Goal: Answer question/provide support: Share knowledge or assist other users

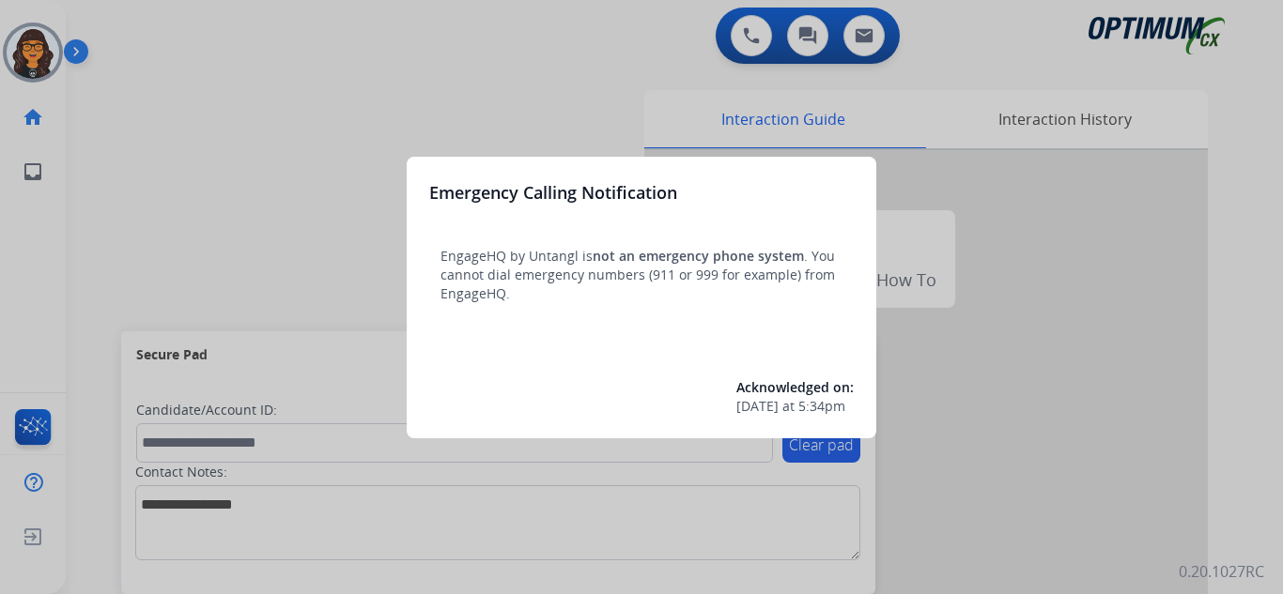
click at [118, 22] on div at bounding box center [641, 297] width 1283 height 594
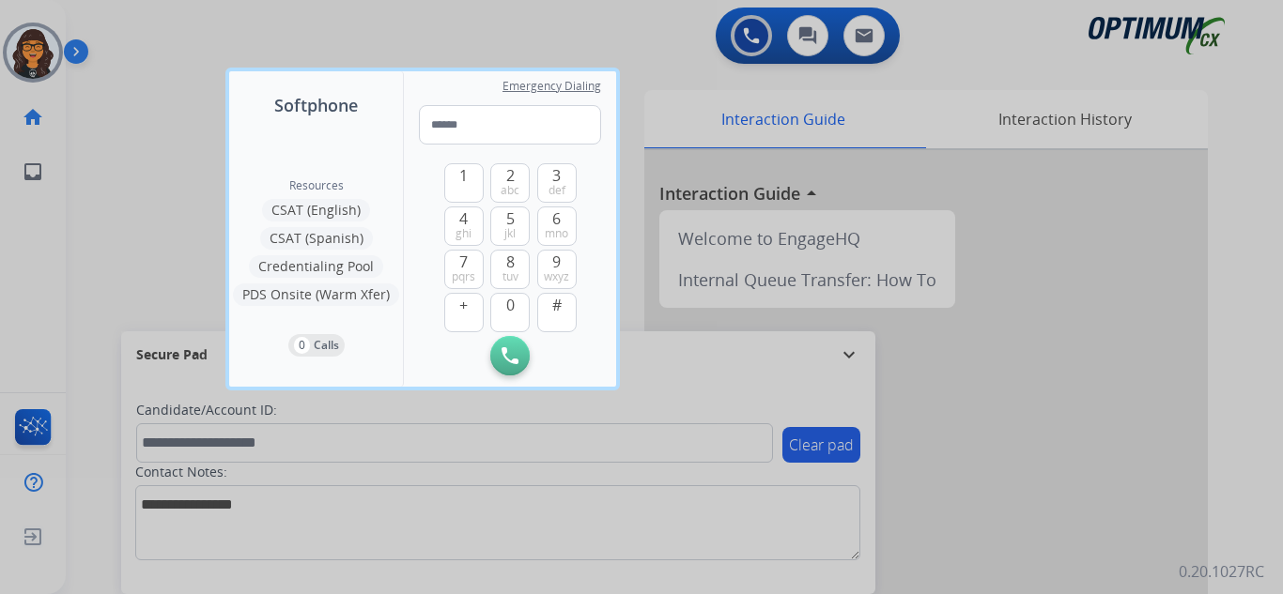
click at [118, 22] on div at bounding box center [641, 297] width 1283 height 594
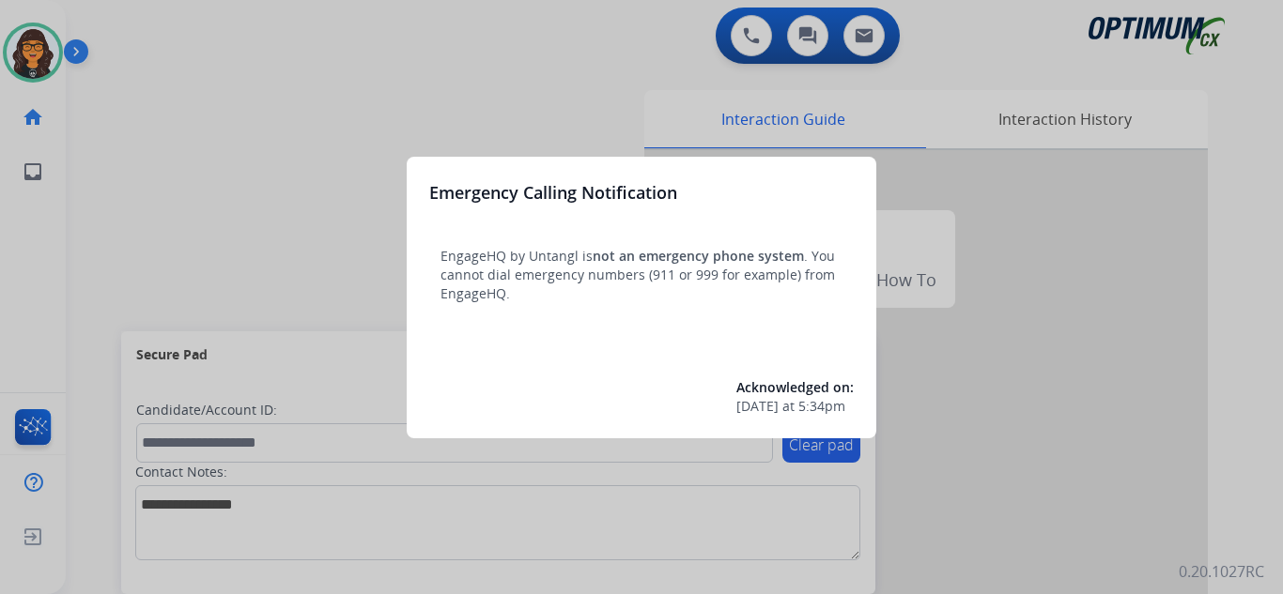
click at [117, 28] on div at bounding box center [641, 297] width 1283 height 594
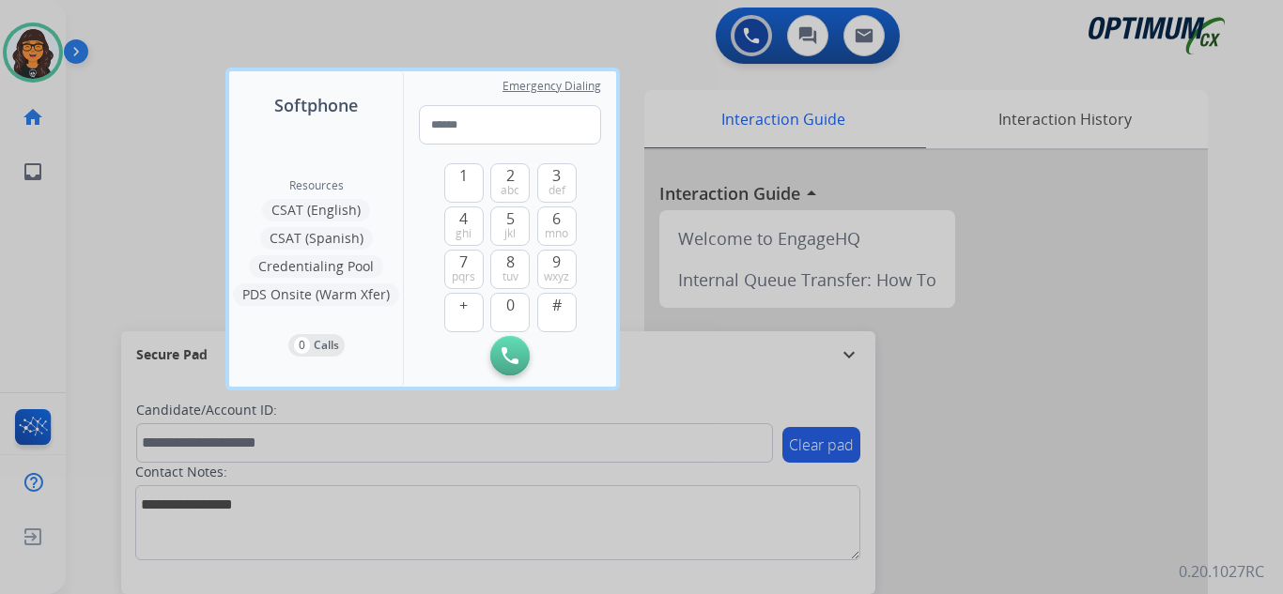
click at [117, 28] on div at bounding box center [641, 297] width 1283 height 594
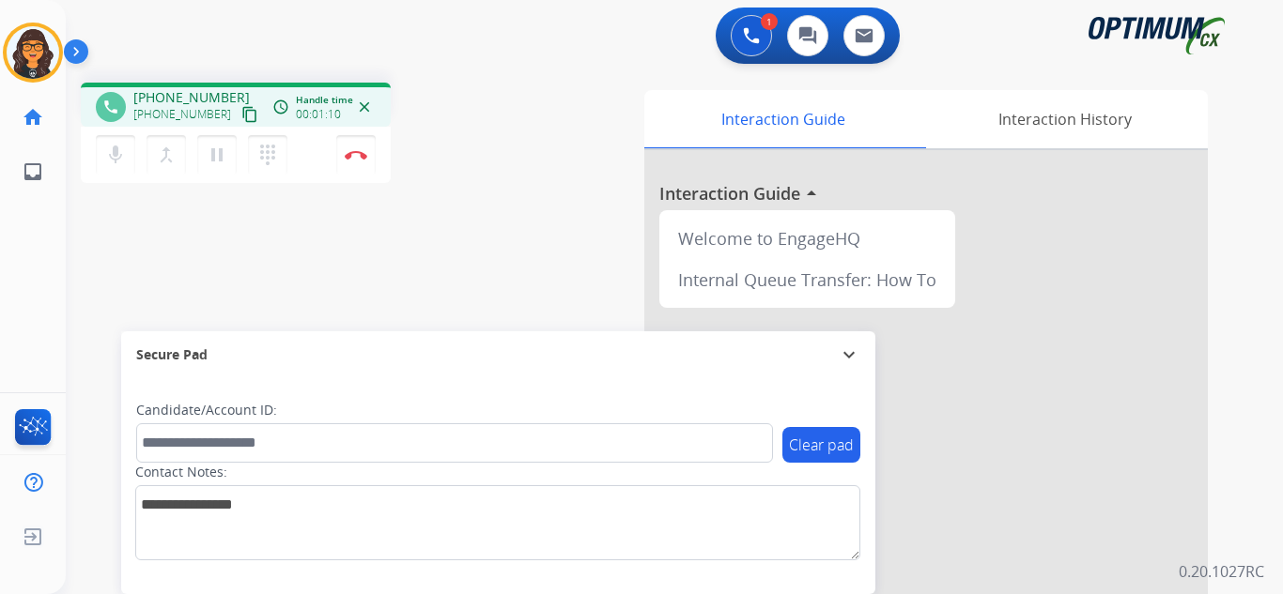
click at [241, 111] on mat-icon "content_copy" at bounding box center [249, 114] width 17 height 17
click at [351, 151] on img at bounding box center [356, 154] width 23 height 9
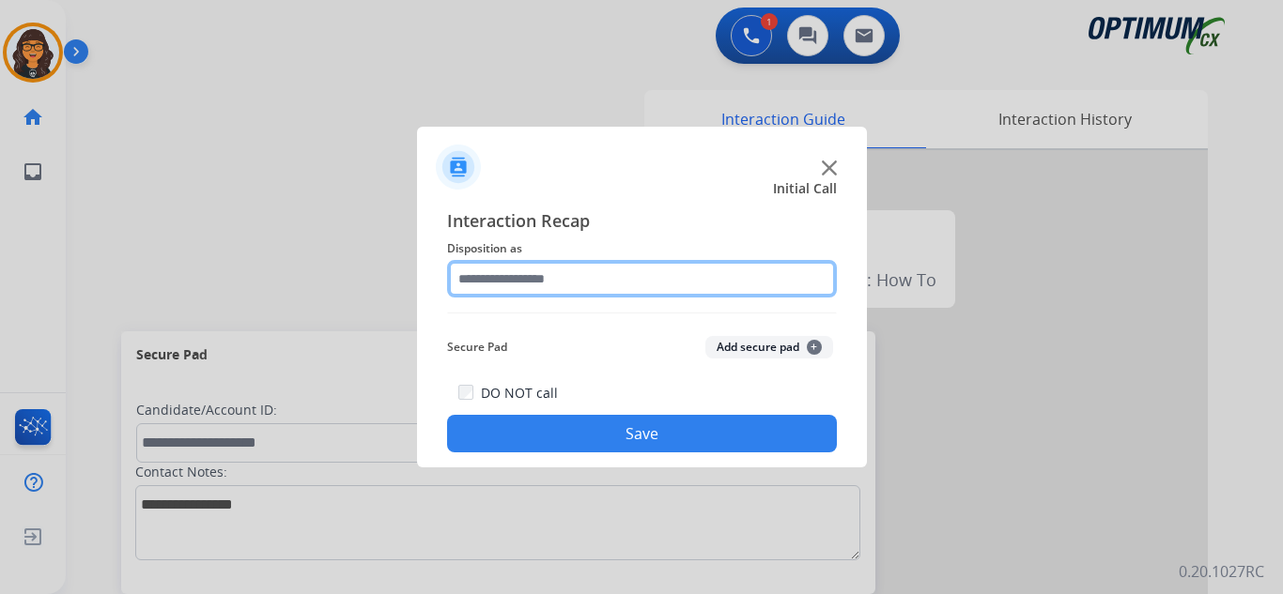
click at [488, 269] on input "text" at bounding box center [642, 279] width 390 height 38
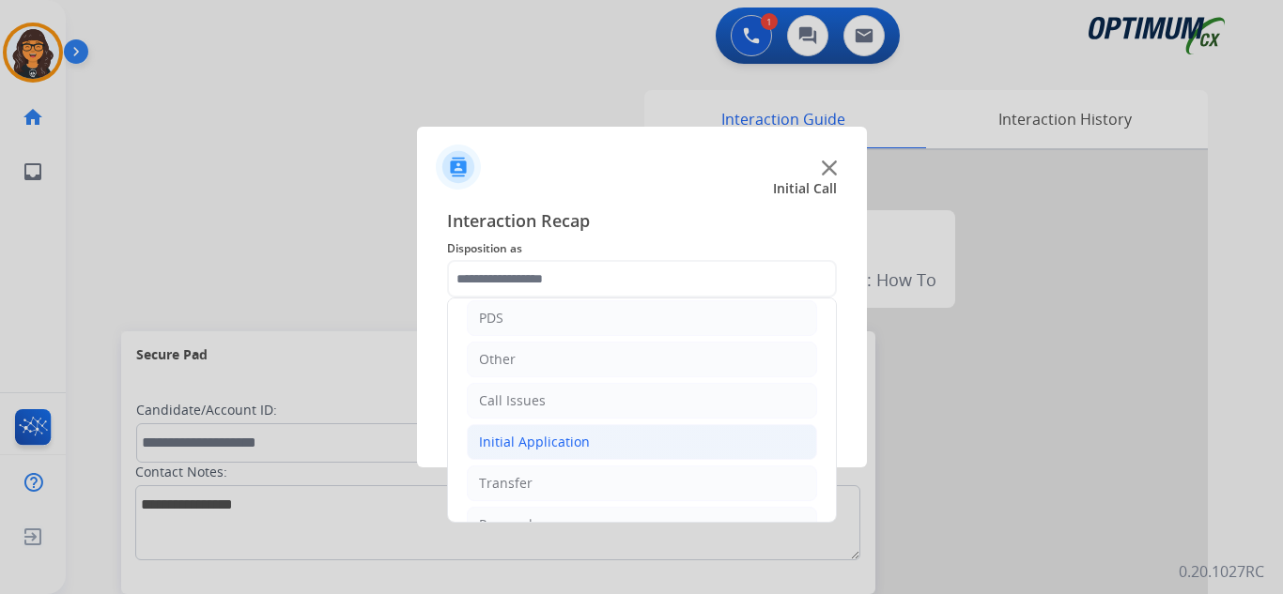
click at [564, 440] on div "Initial Application" at bounding box center [534, 442] width 111 height 19
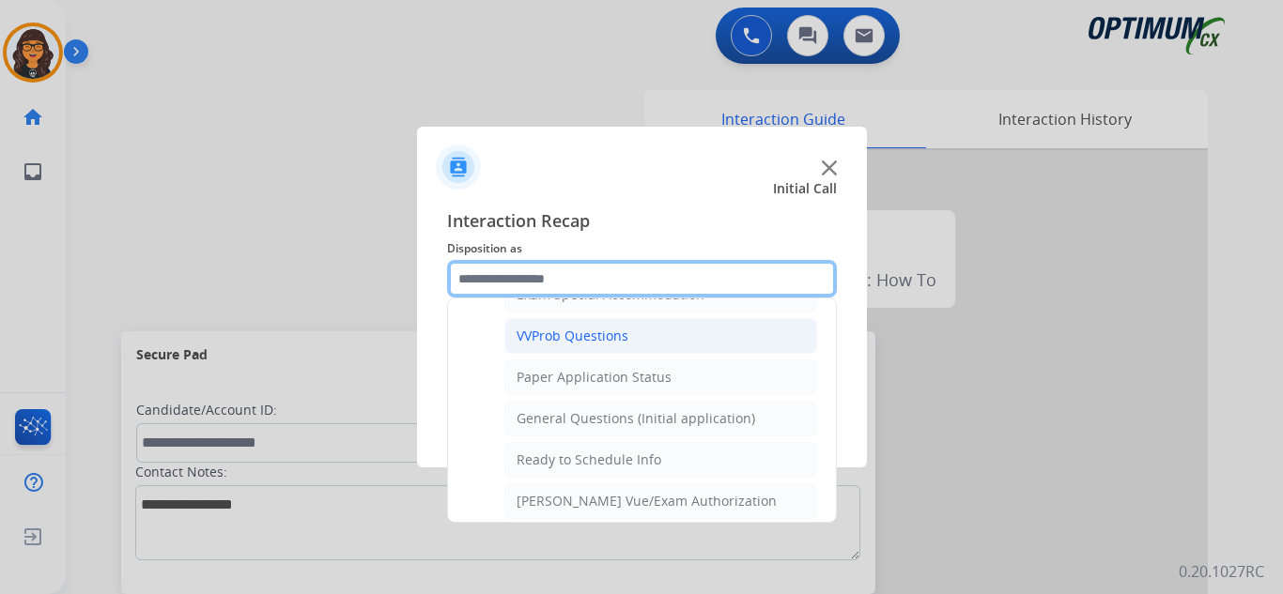
scroll to position [1033, 0]
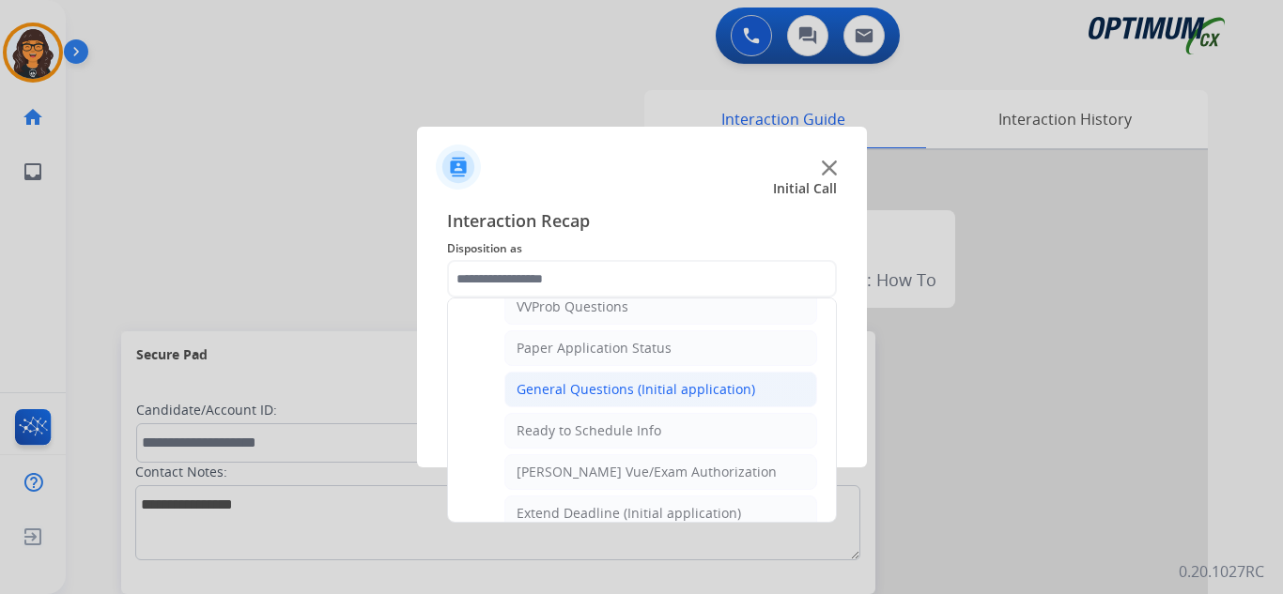
click at [646, 391] on div "General Questions (Initial application)" at bounding box center [636, 389] width 239 height 19
type input "**********"
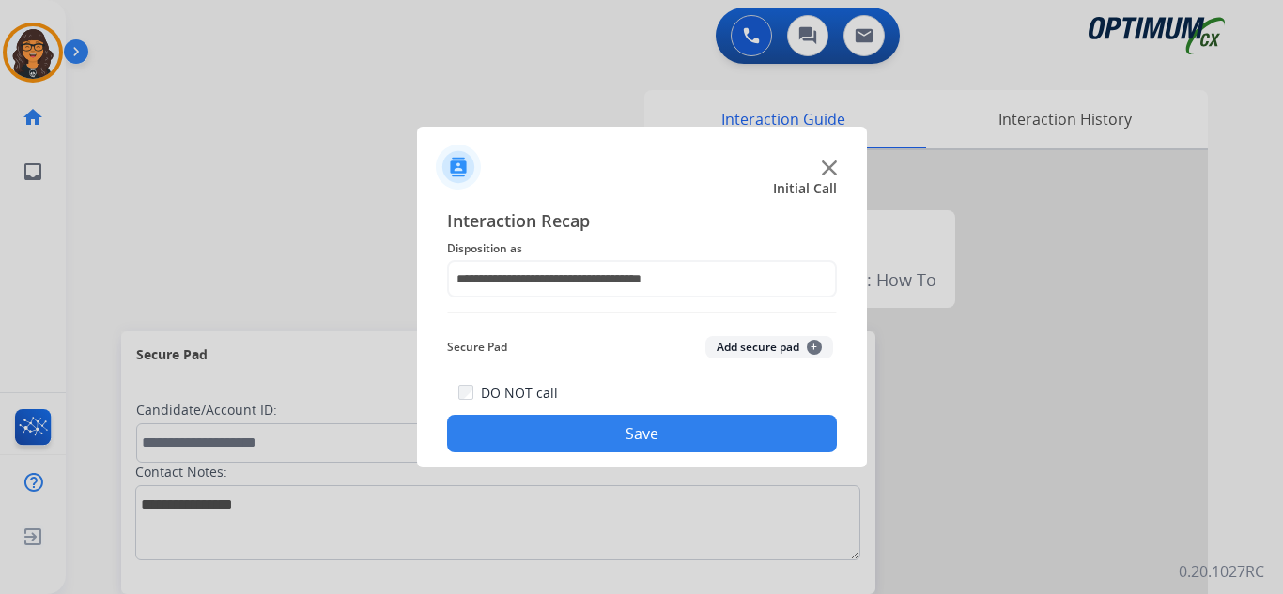
click at [641, 440] on button "Save" at bounding box center [642, 434] width 390 height 38
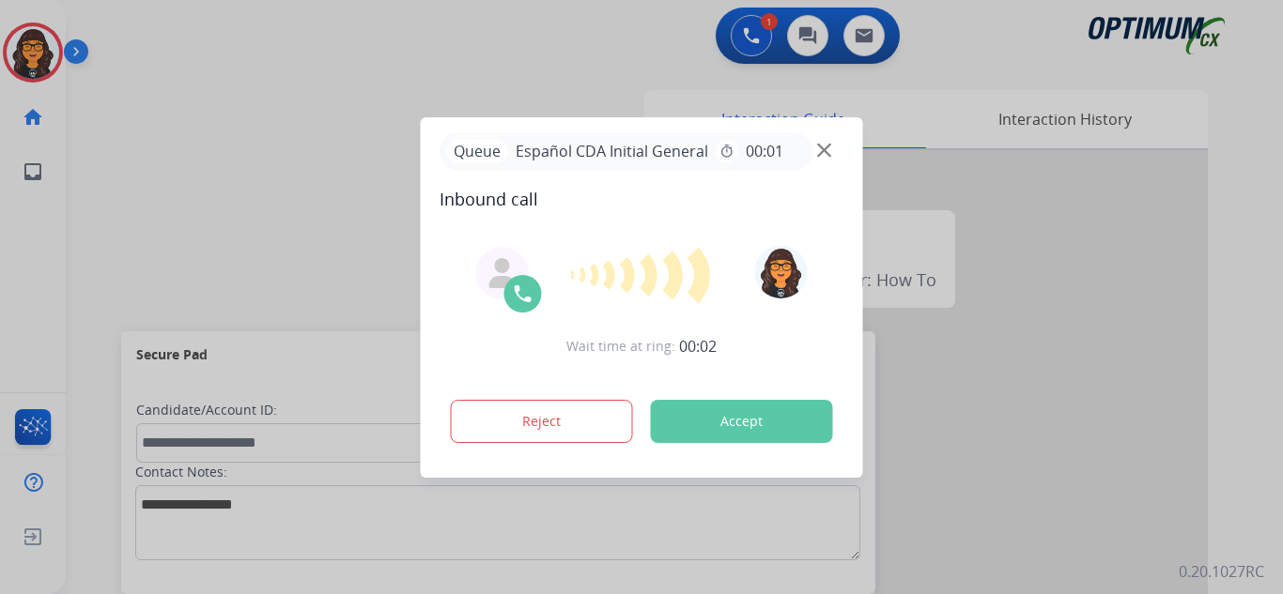
click at [714, 420] on button "Accept" at bounding box center [742, 421] width 182 height 43
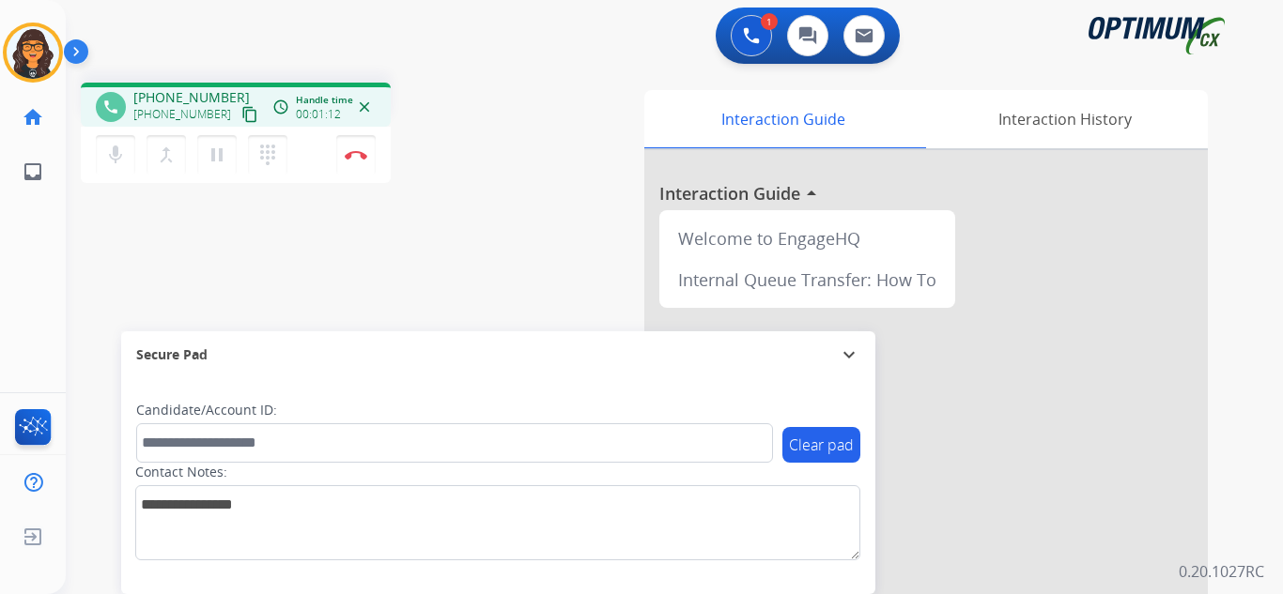
click at [241, 112] on mat-icon "content_copy" at bounding box center [249, 114] width 17 height 17
click at [351, 160] on button "Disconnect" at bounding box center [355, 154] width 39 height 39
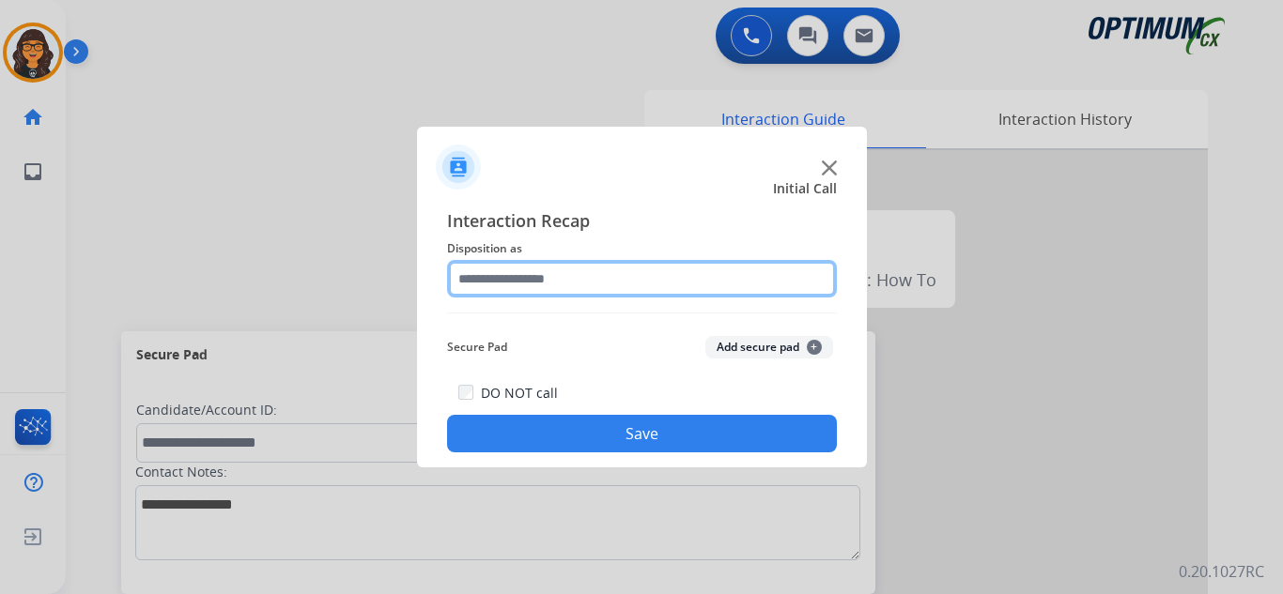
click at [546, 273] on input "text" at bounding box center [642, 279] width 390 height 38
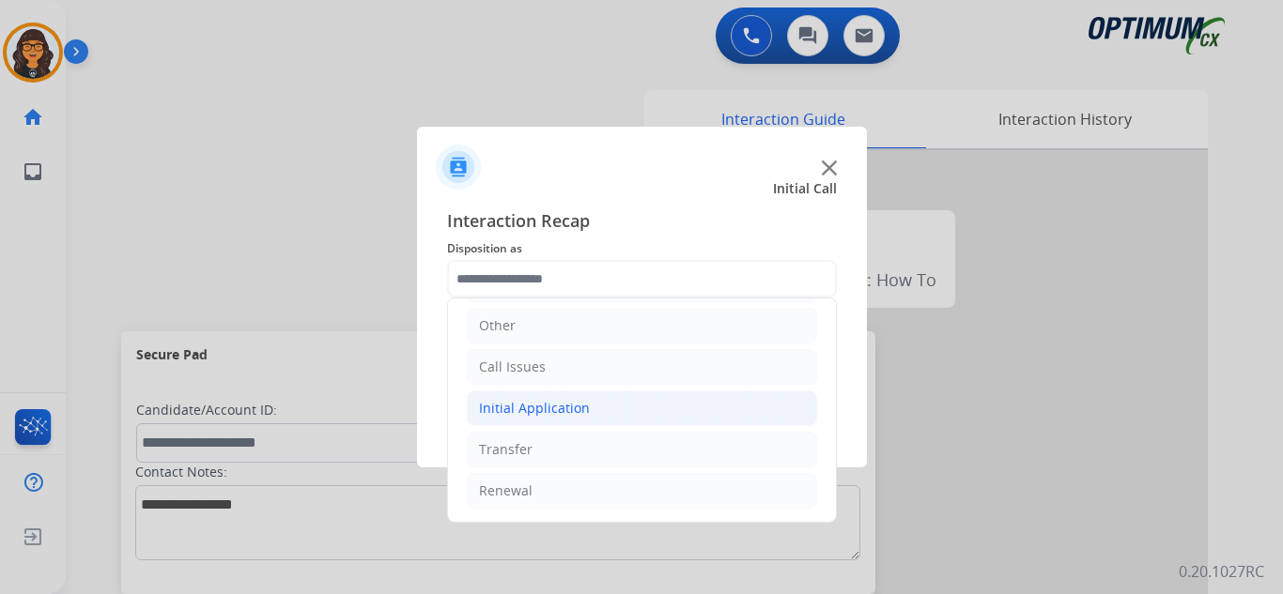
click at [539, 408] on div "Initial Application" at bounding box center [534, 408] width 111 height 19
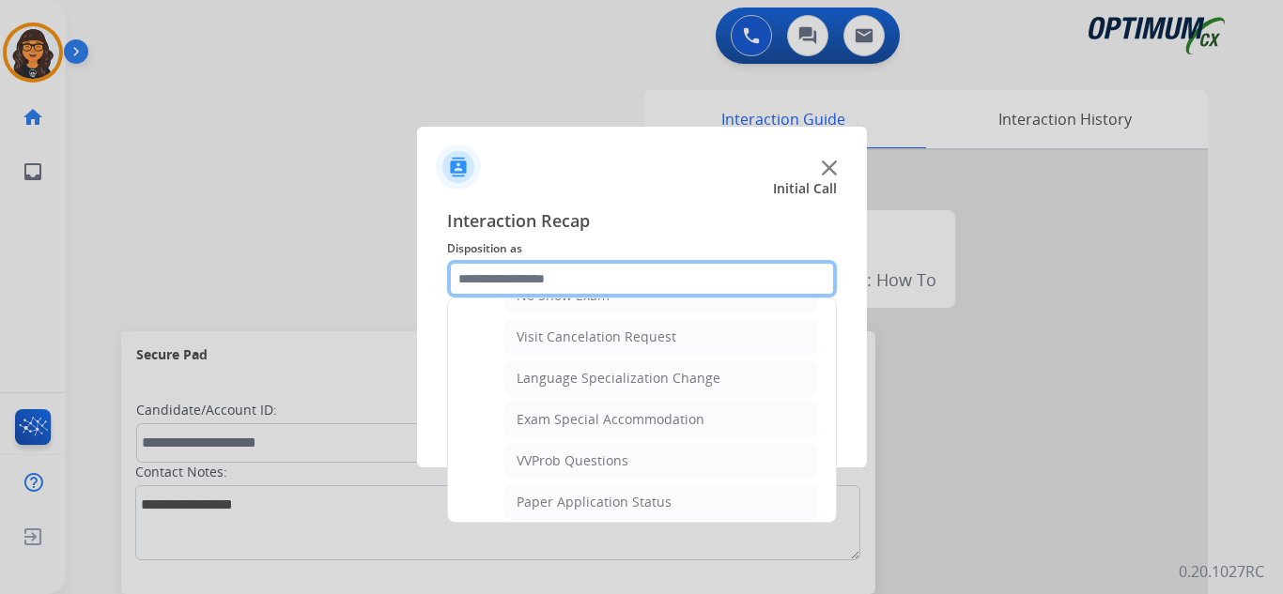
scroll to position [973, 0]
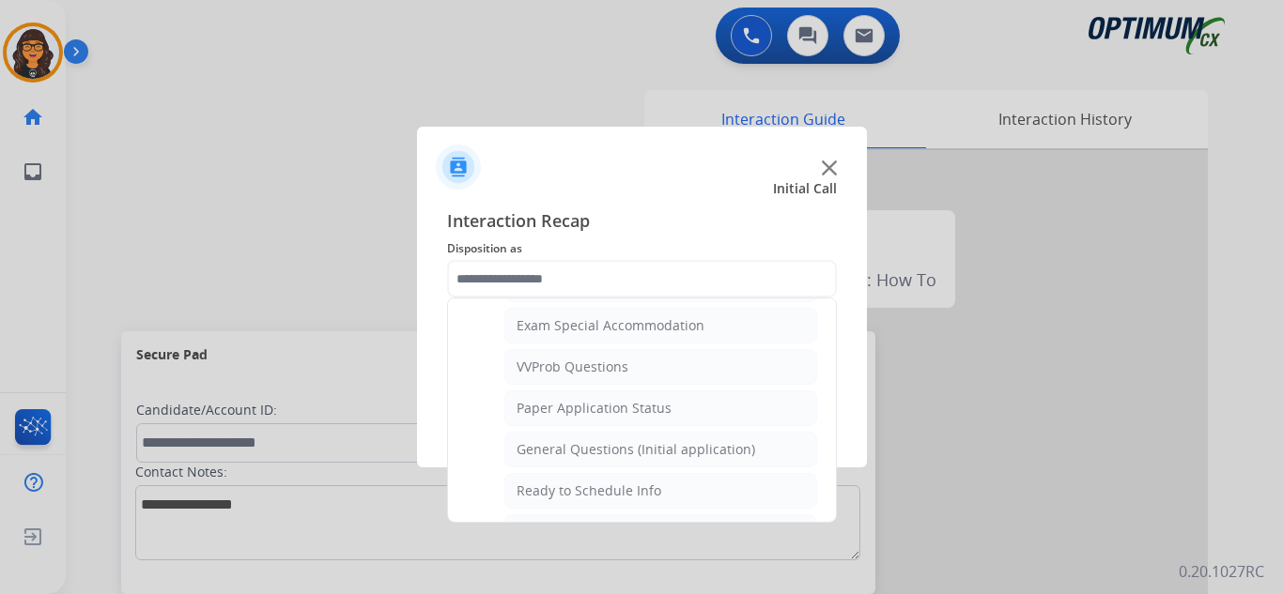
click at [610, 447] on div "General Questions (Initial application)" at bounding box center [636, 449] width 239 height 19
type input "**********"
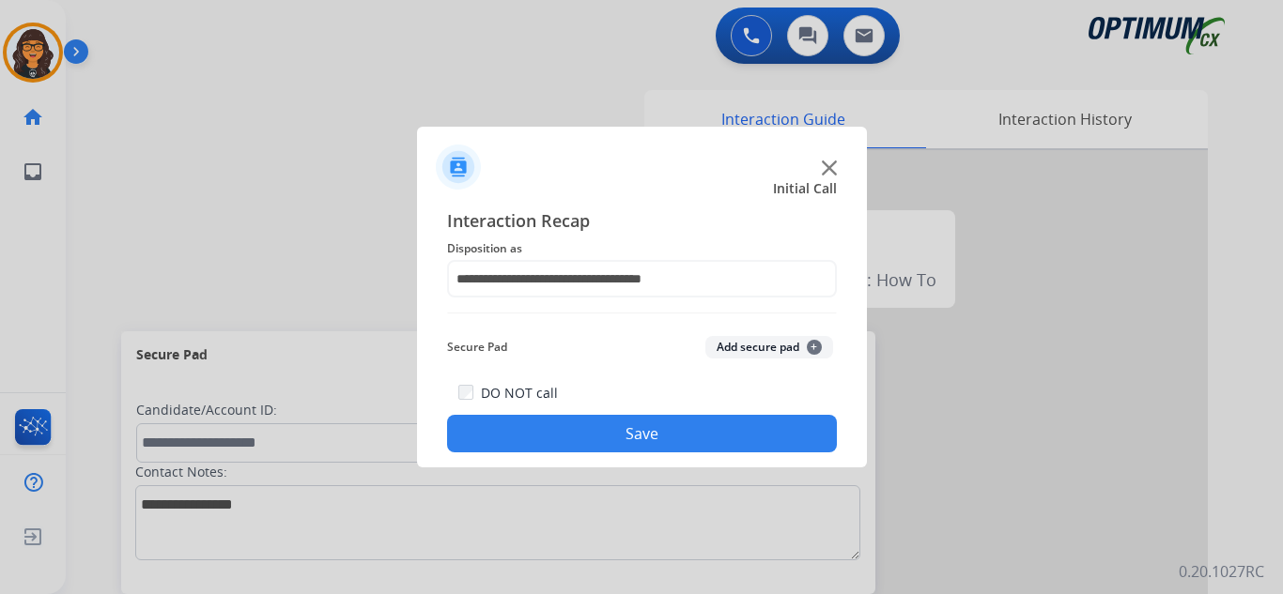
click at [615, 432] on button "Save" at bounding box center [642, 434] width 390 height 38
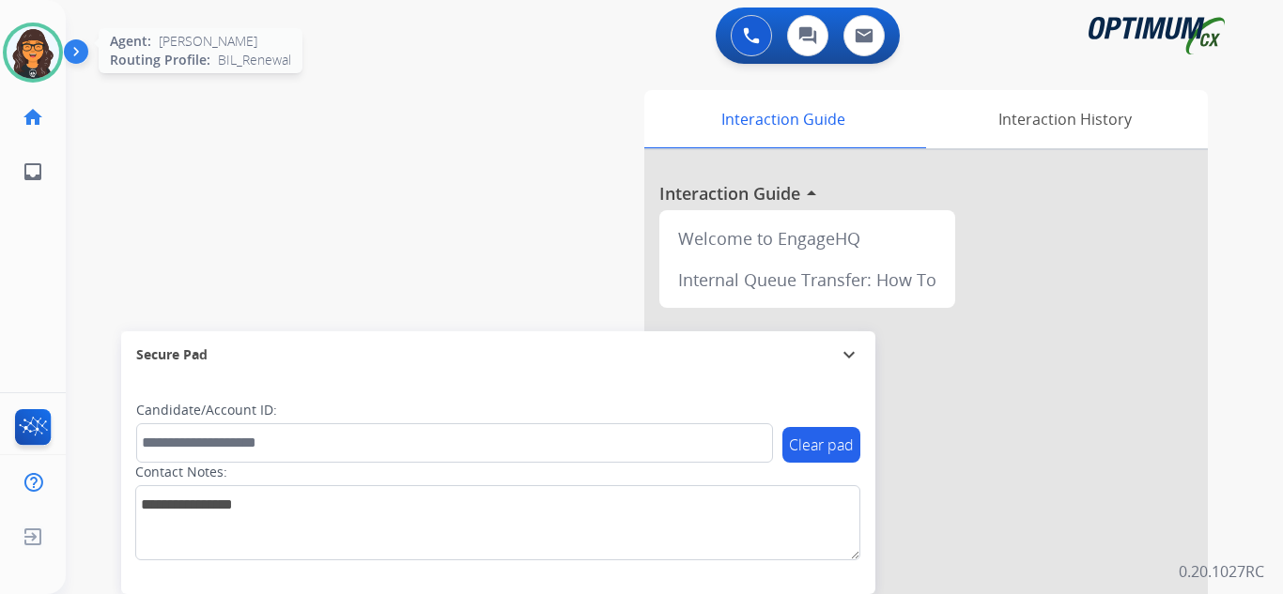
click at [23, 39] on img at bounding box center [33, 52] width 53 height 53
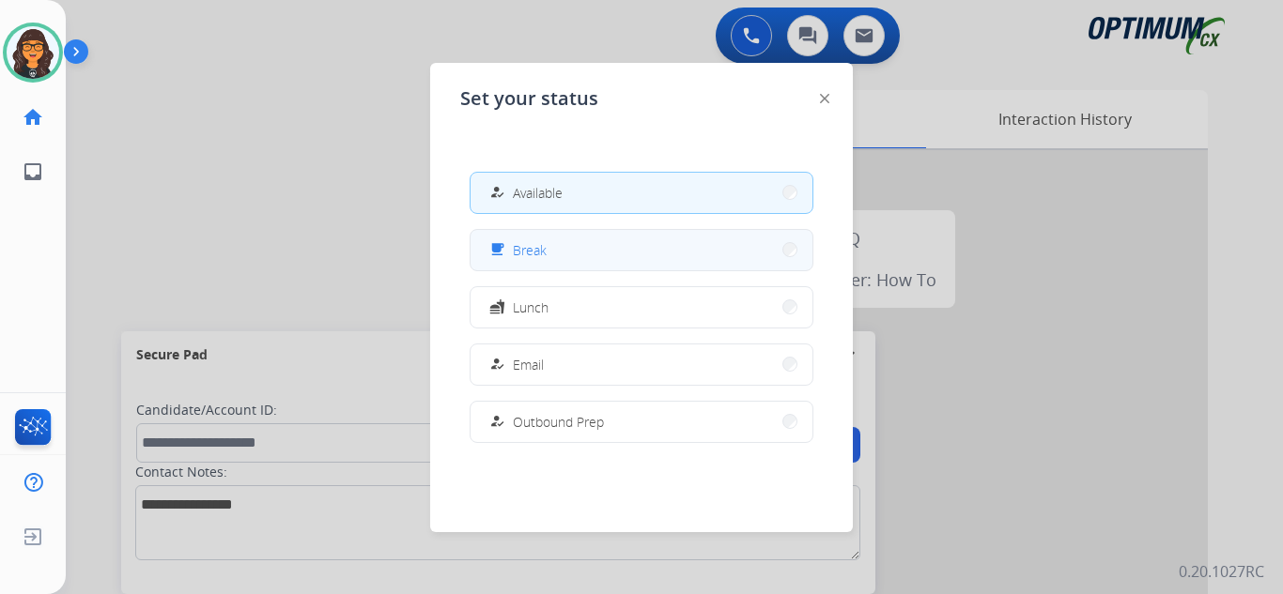
click at [566, 256] on button "free_breakfast Break" at bounding box center [642, 250] width 342 height 40
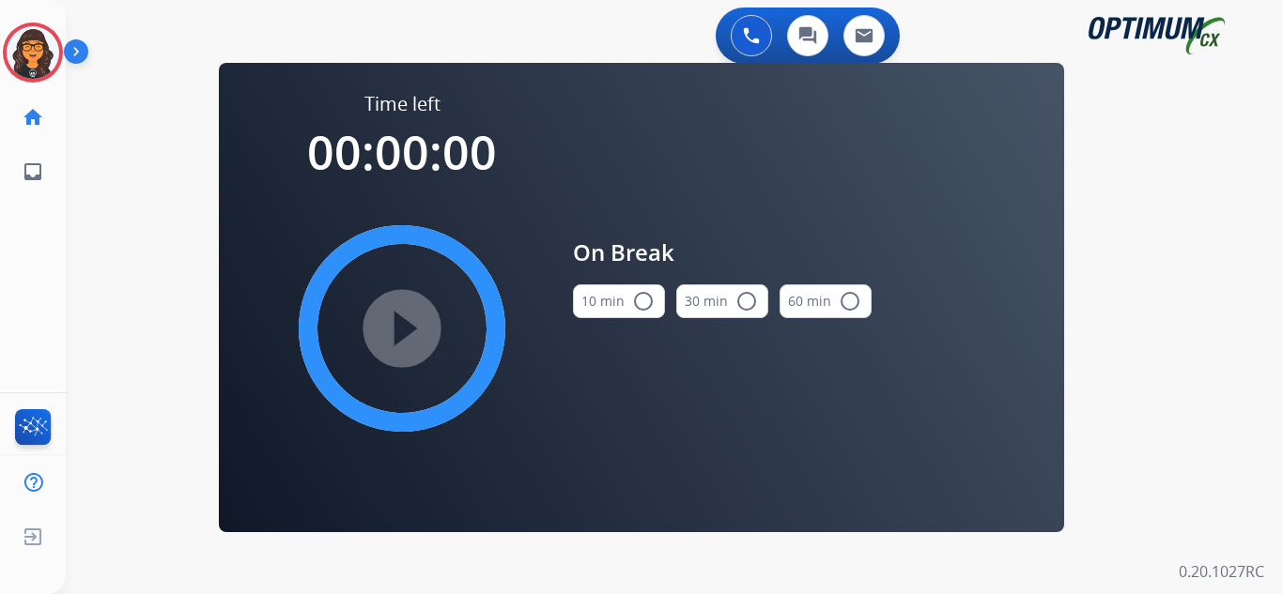
drag, startPoint x: 609, startPoint y: 300, endPoint x: 403, endPoint y: 316, distance: 206.4
click at [600, 301] on button "10 min radio_button_unchecked" at bounding box center [619, 302] width 92 height 34
click at [401, 317] on mat-icon "play_circle_filled" at bounding box center [402, 328] width 23 height 23
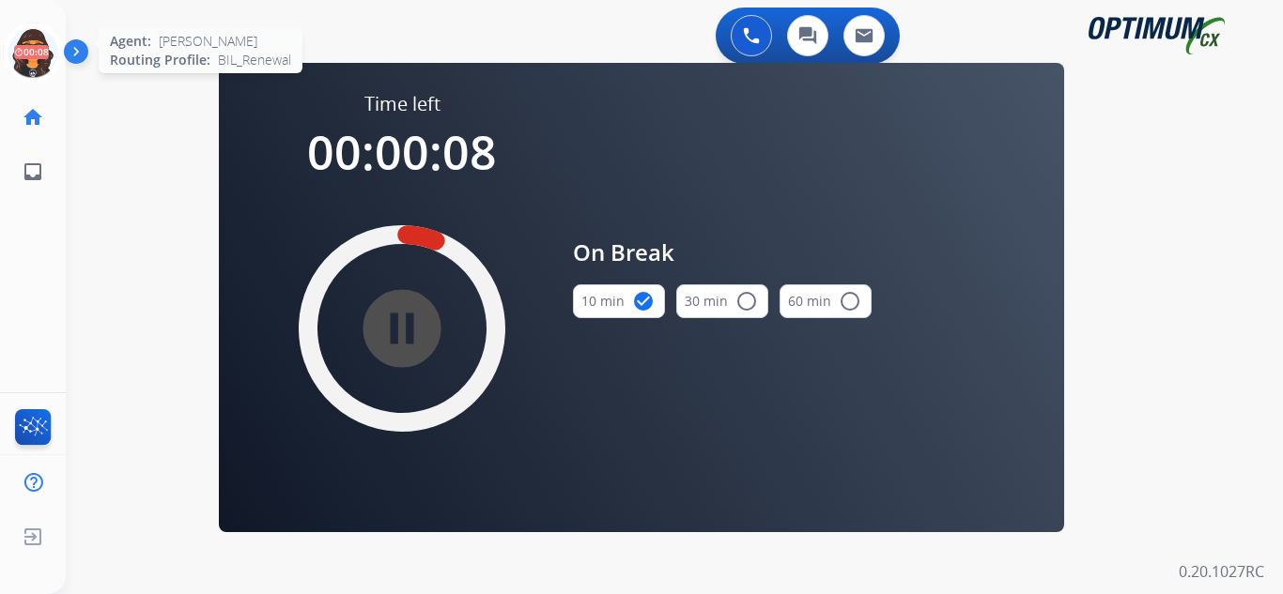
click at [28, 55] on icon at bounding box center [33, 53] width 61 height 61
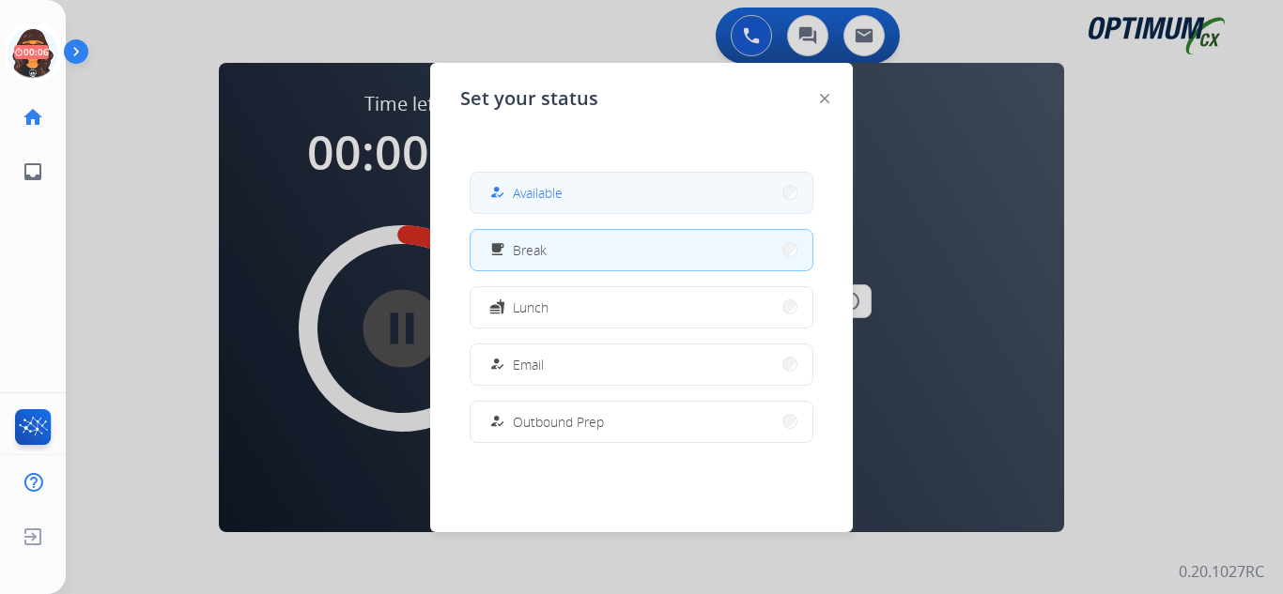
click at [547, 185] on span "Available" at bounding box center [538, 193] width 50 height 20
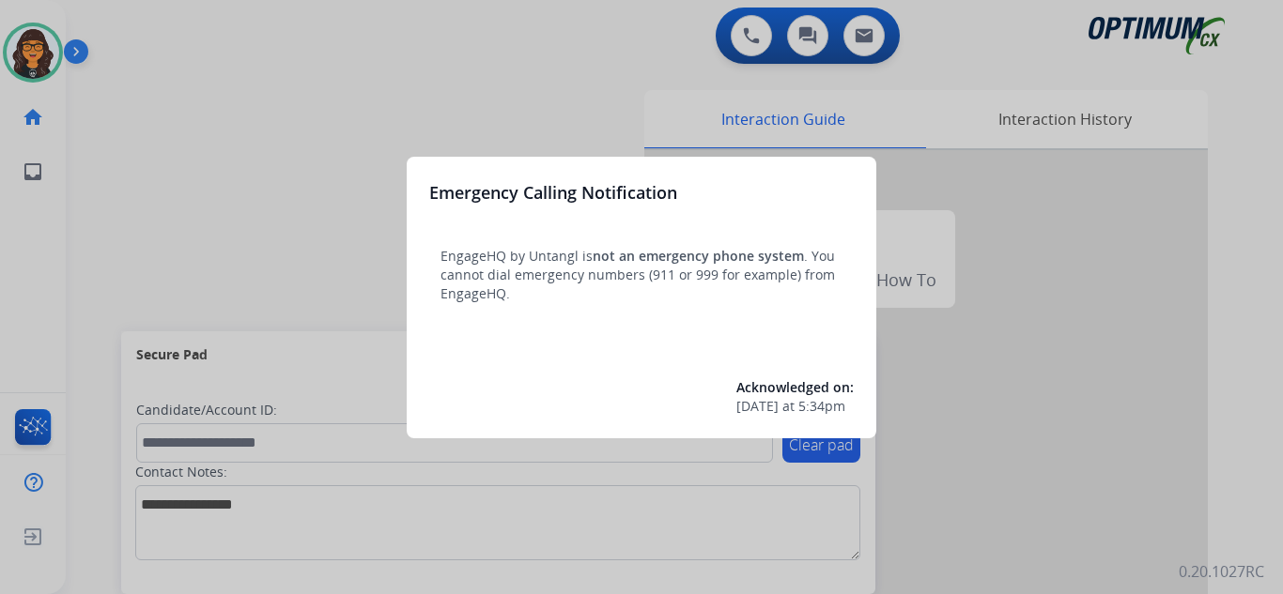
click at [109, 22] on div at bounding box center [641, 297] width 1283 height 594
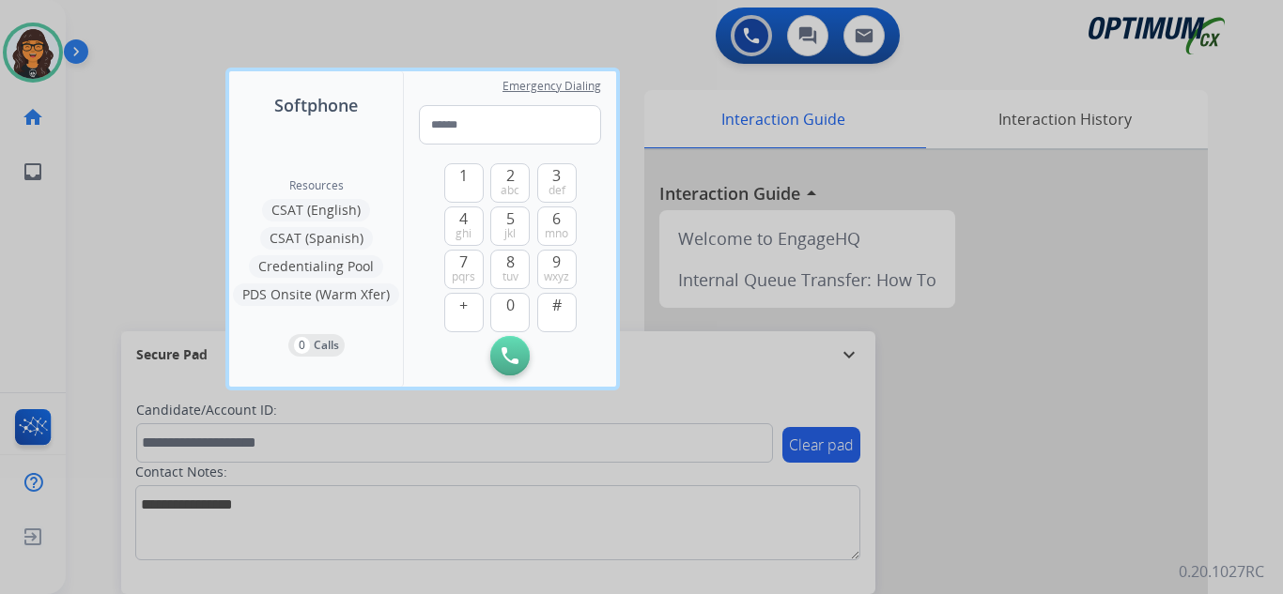
click at [109, 22] on div at bounding box center [641, 297] width 1283 height 594
